Goal: Use online tool/utility: Utilize a website feature to perform a specific function

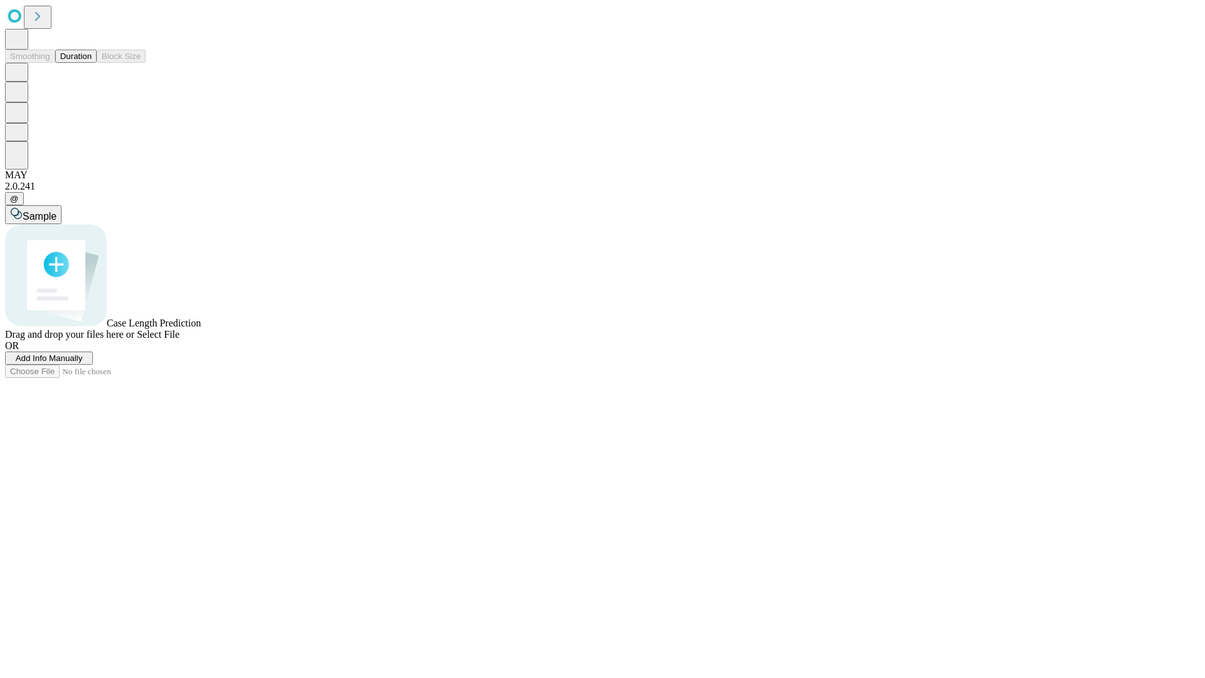
click at [92, 63] on button "Duration" at bounding box center [75, 56] width 41 height 13
click at [180, 340] on span "Select File" at bounding box center [158, 334] width 43 height 11
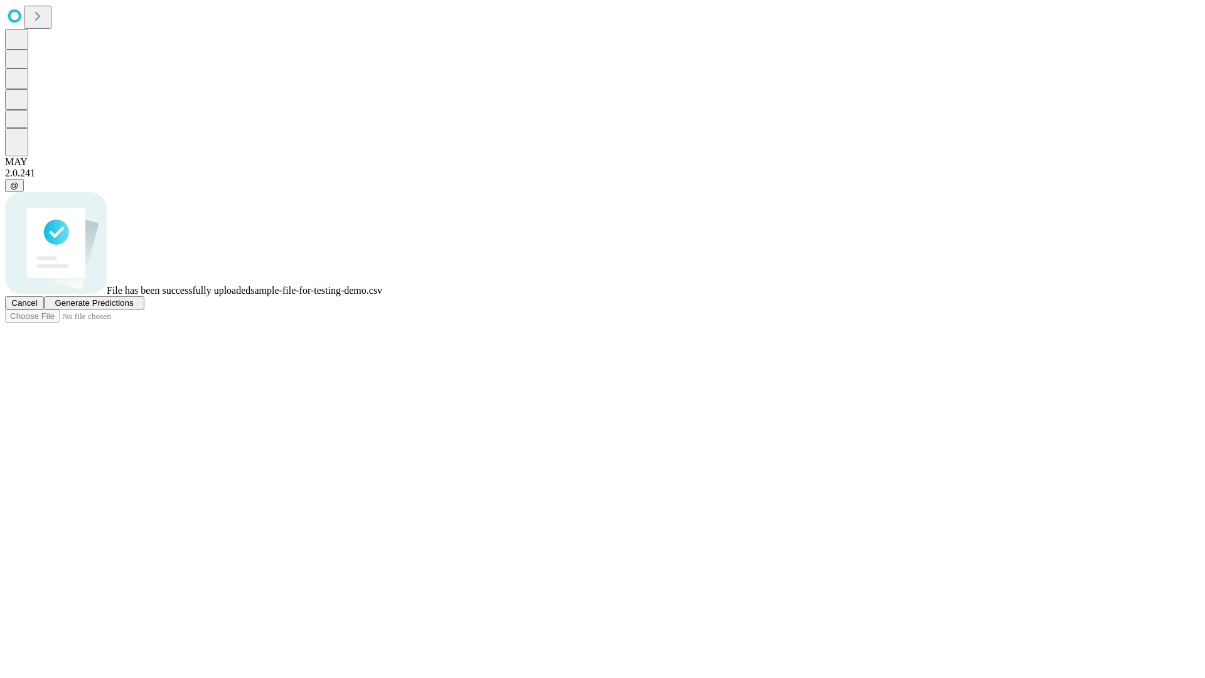
click at [133, 308] on span "Generate Predictions" at bounding box center [94, 302] width 78 height 9
